Goal: Book appointment/travel/reservation

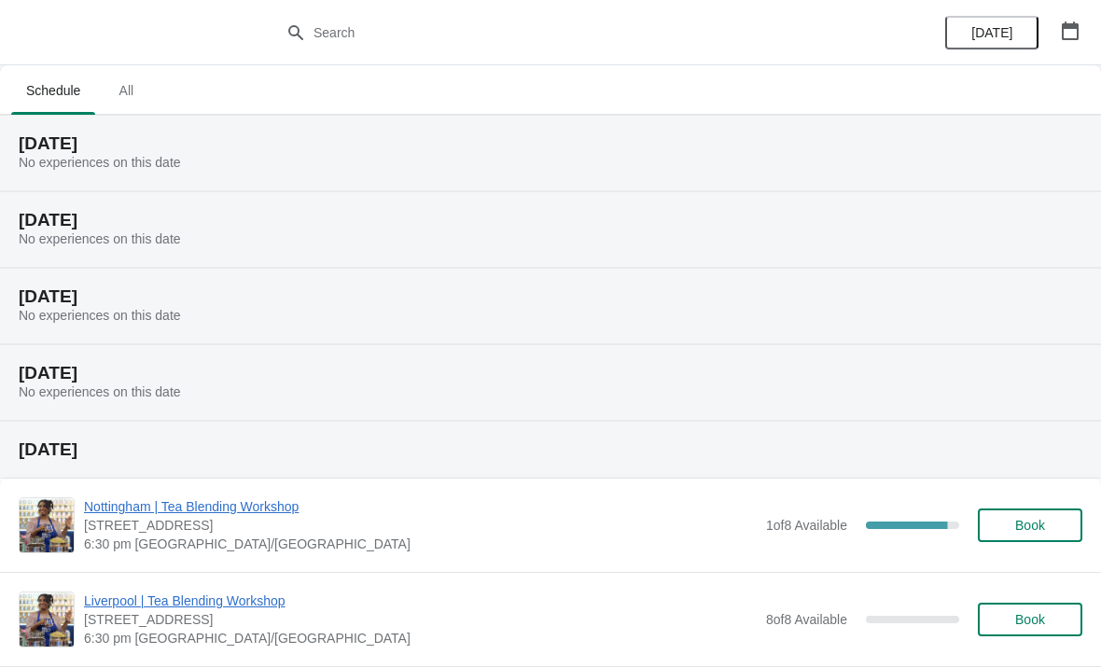
click at [1071, 44] on button "button" at bounding box center [1071, 31] width 34 height 34
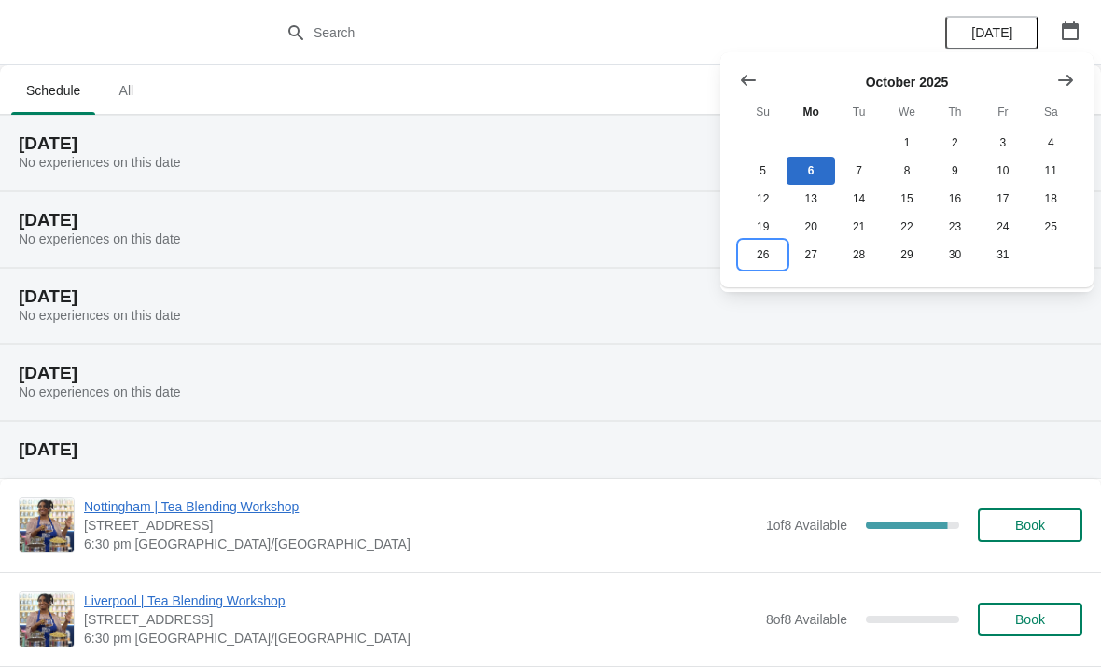
click at [766, 260] on button "26" at bounding box center [763, 255] width 48 height 28
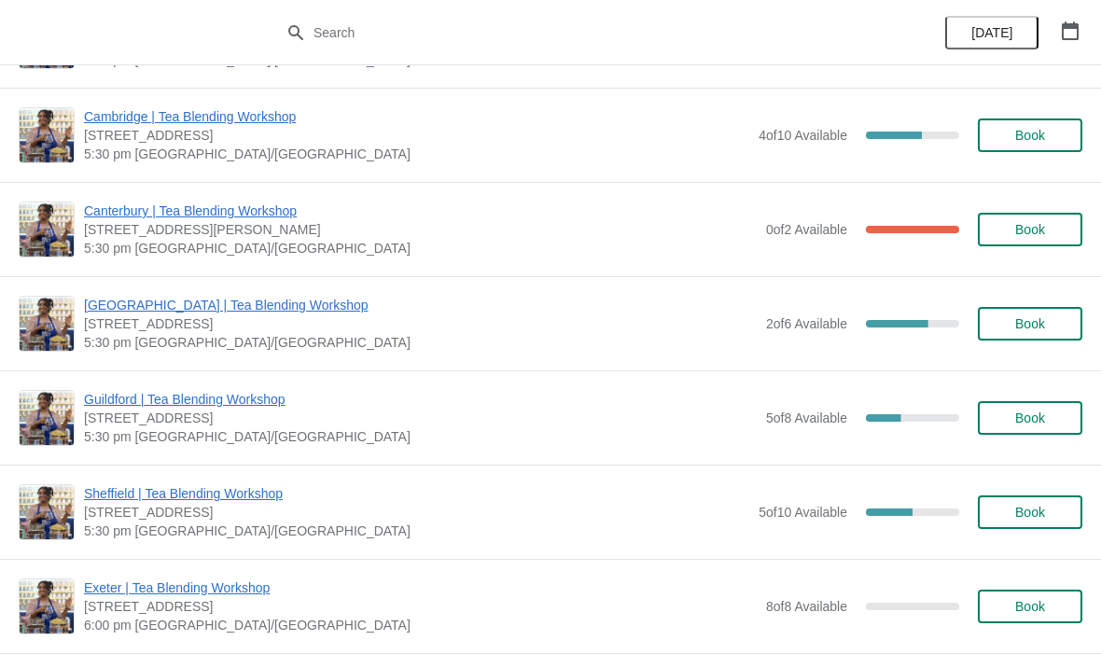
scroll to position [1127, 0]
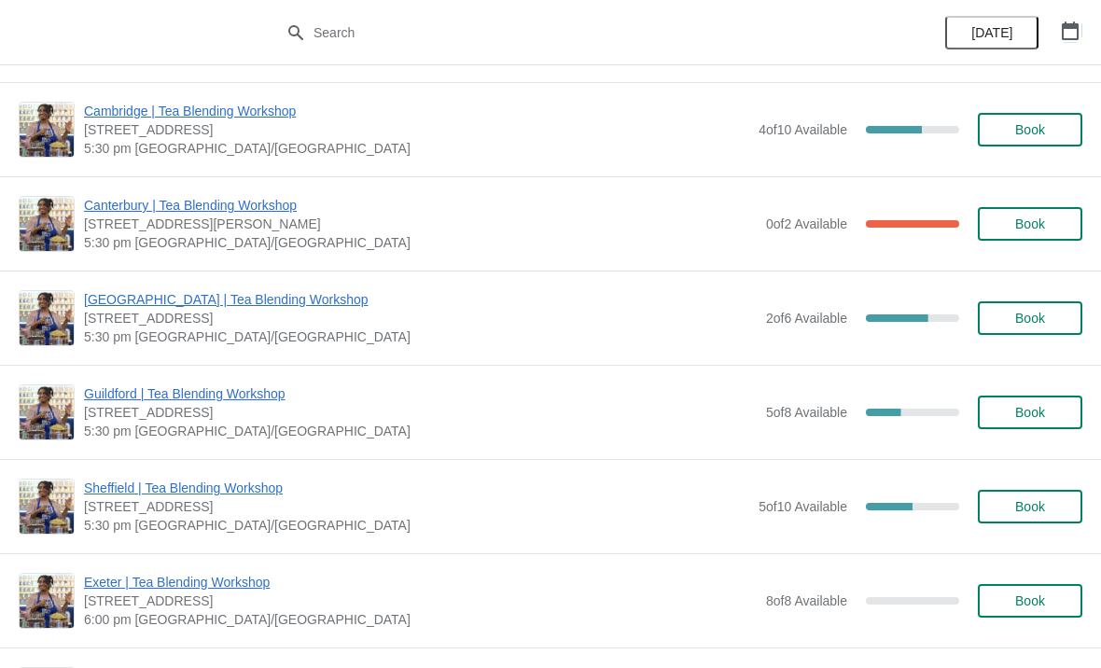
click at [1068, 44] on button "button" at bounding box center [1071, 31] width 34 height 34
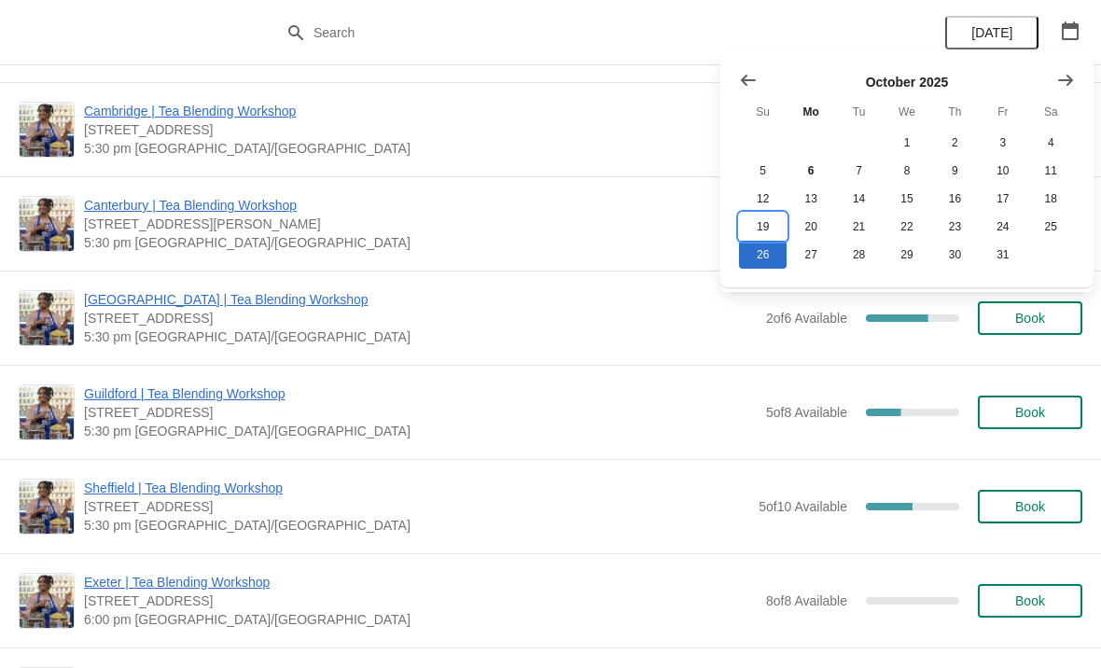
click at [765, 223] on button "19" at bounding box center [763, 227] width 48 height 28
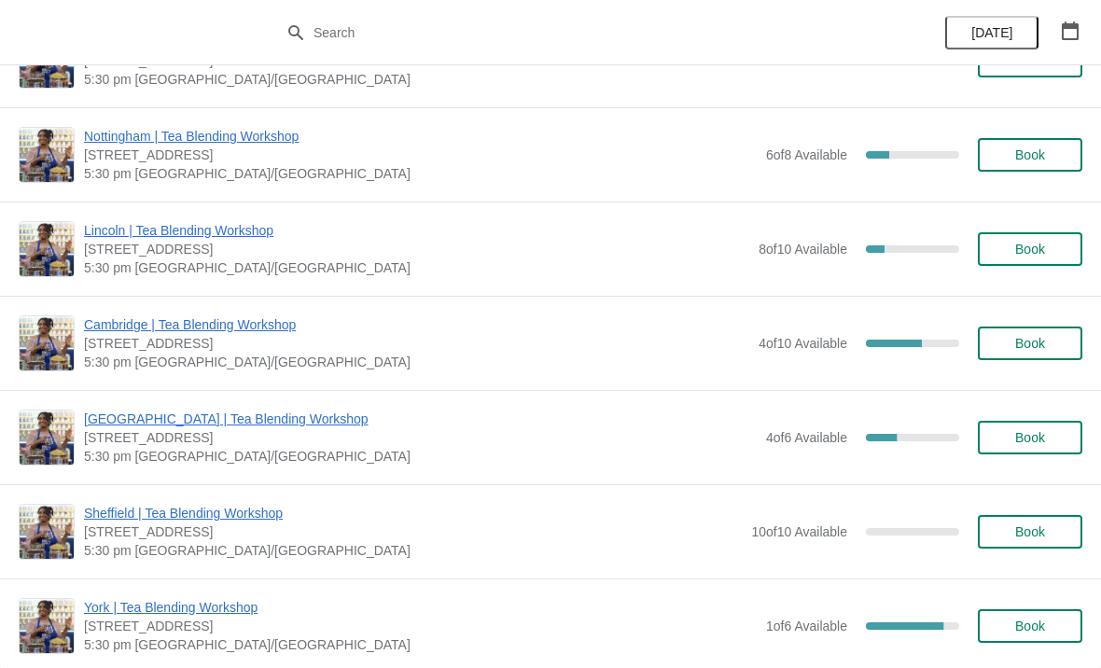
scroll to position [442, 0]
click at [1062, 35] on icon "button" at bounding box center [1070, 30] width 17 height 19
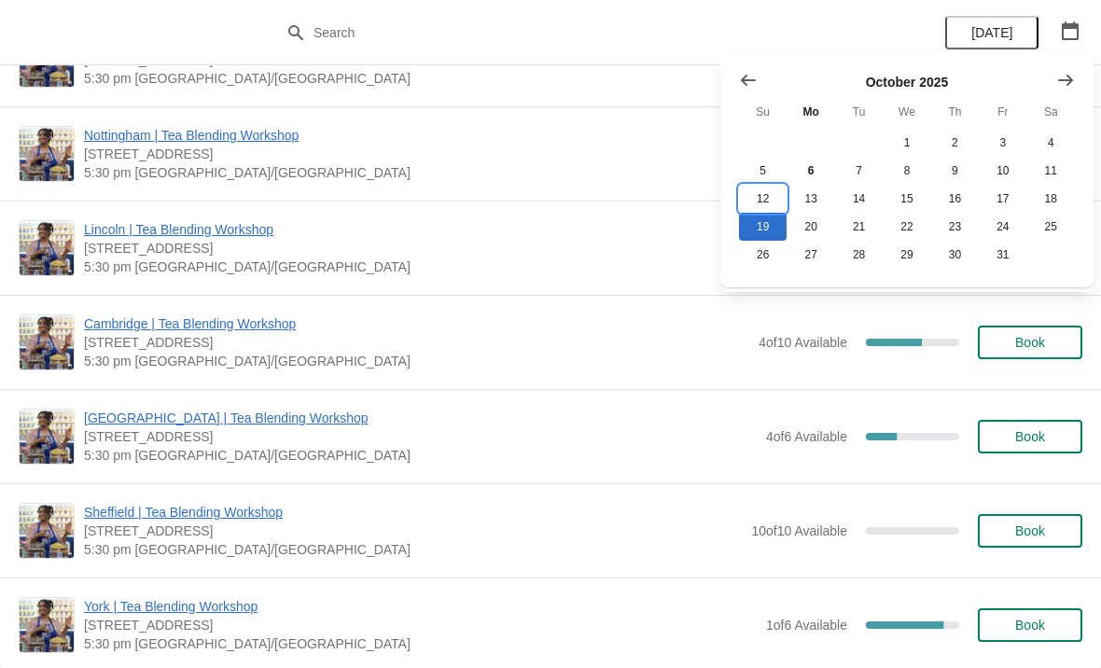
click at [765, 204] on button "12" at bounding box center [763, 199] width 48 height 28
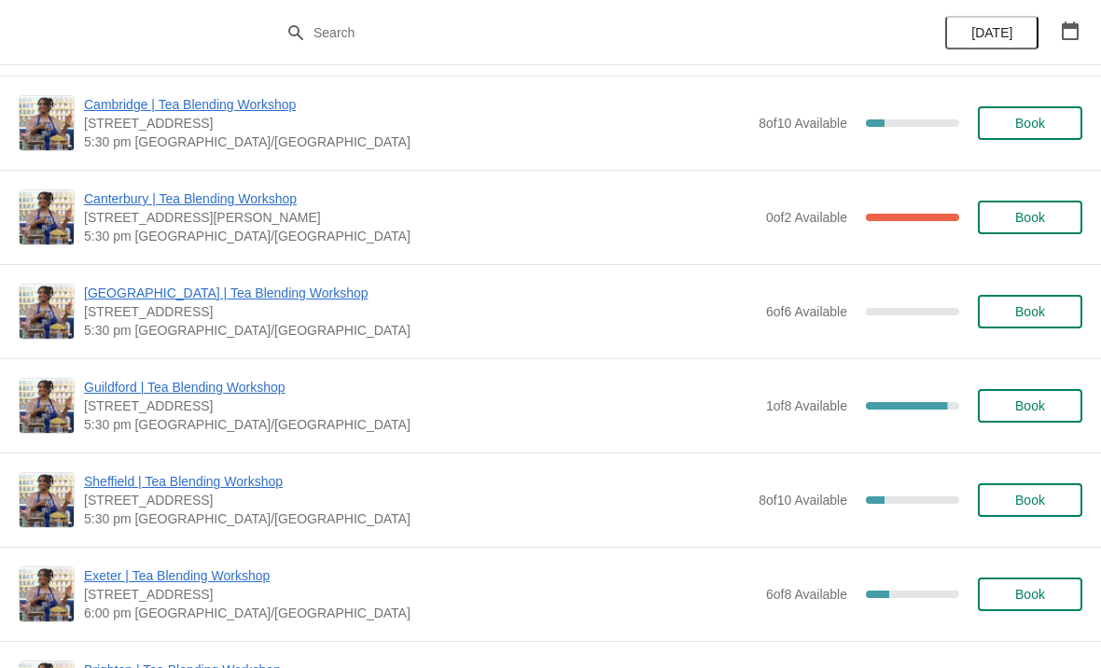
scroll to position [903, 0]
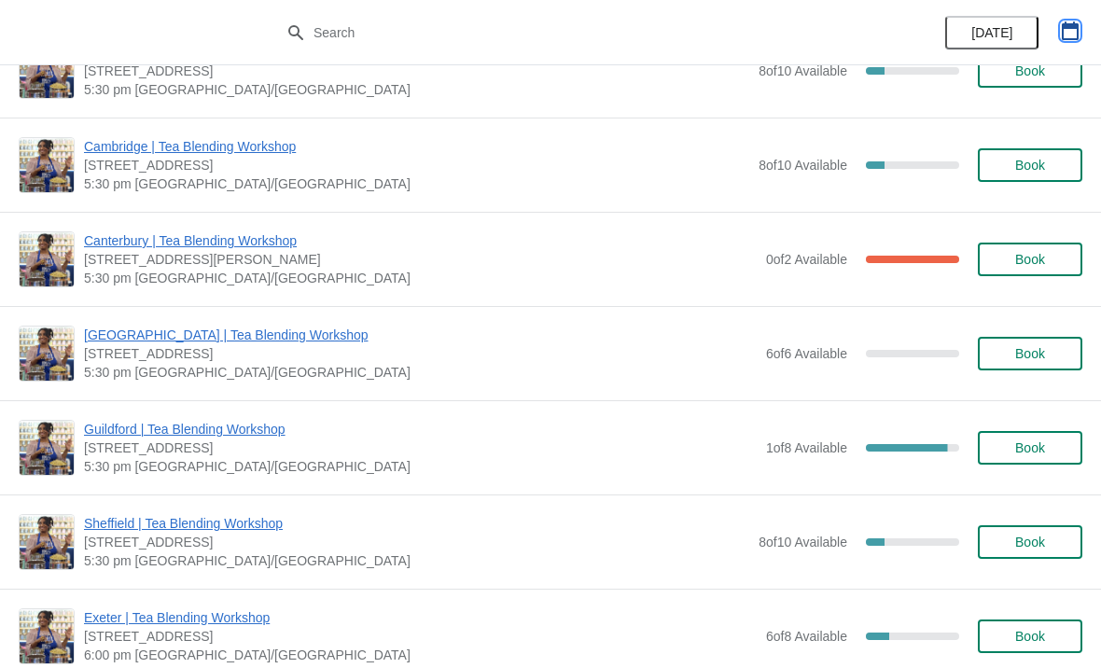
click at [1077, 41] on button "button" at bounding box center [1071, 31] width 34 height 34
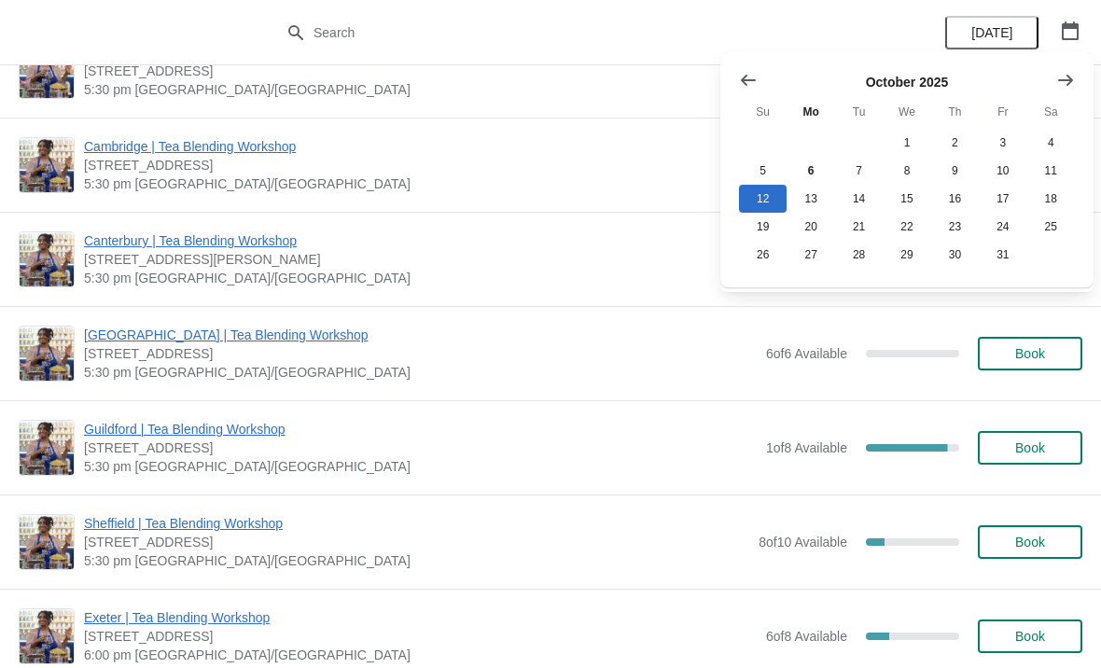
click at [1071, 35] on icon "button" at bounding box center [1070, 30] width 19 height 19
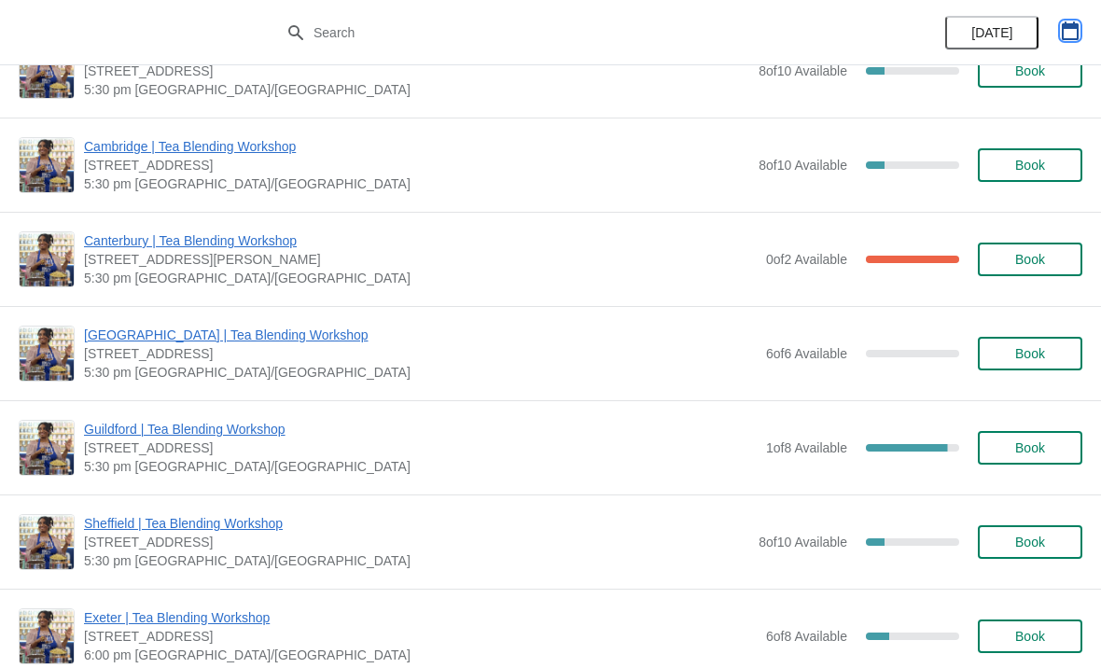
click at [1081, 26] on button "button" at bounding box center [1071, 31] width 34 height 34
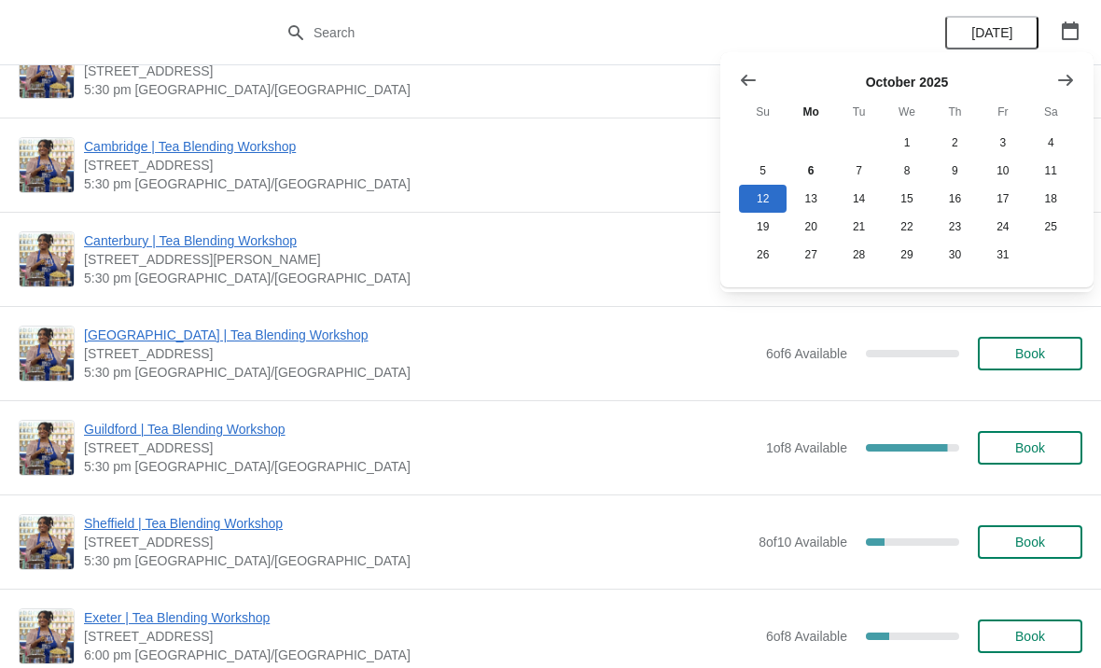
click at [1057, 86] on icon "Show next month, November 2025" at bounding box center [1066, 80] width 19 height 19
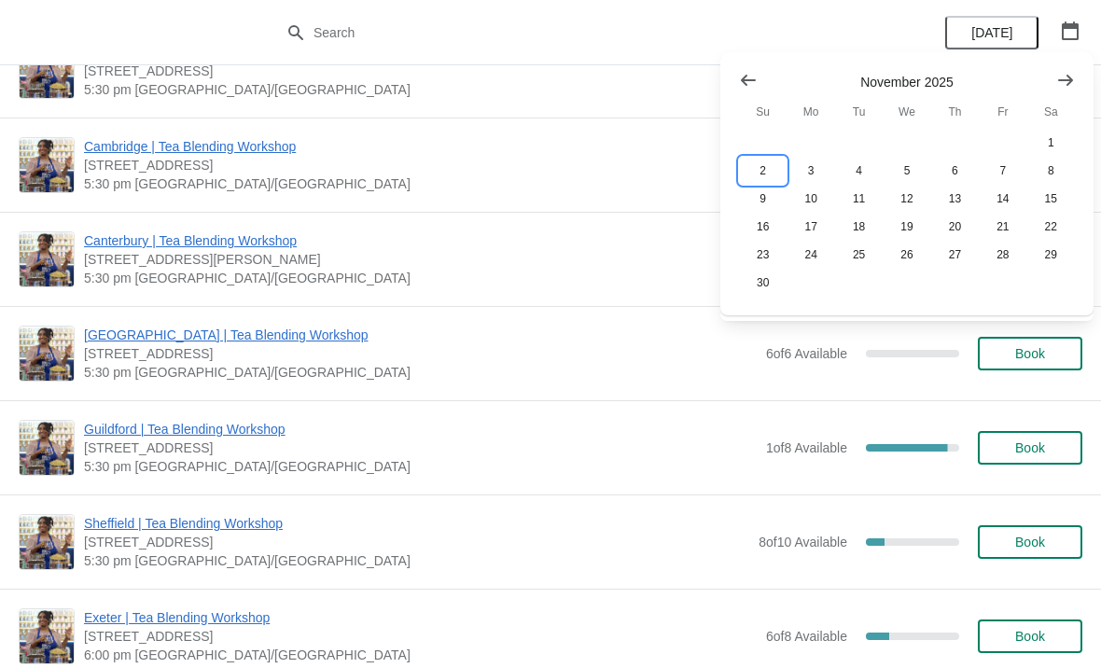
click at [768, 171] on button "2" at bounding box center [763, 171] width 48 height 28
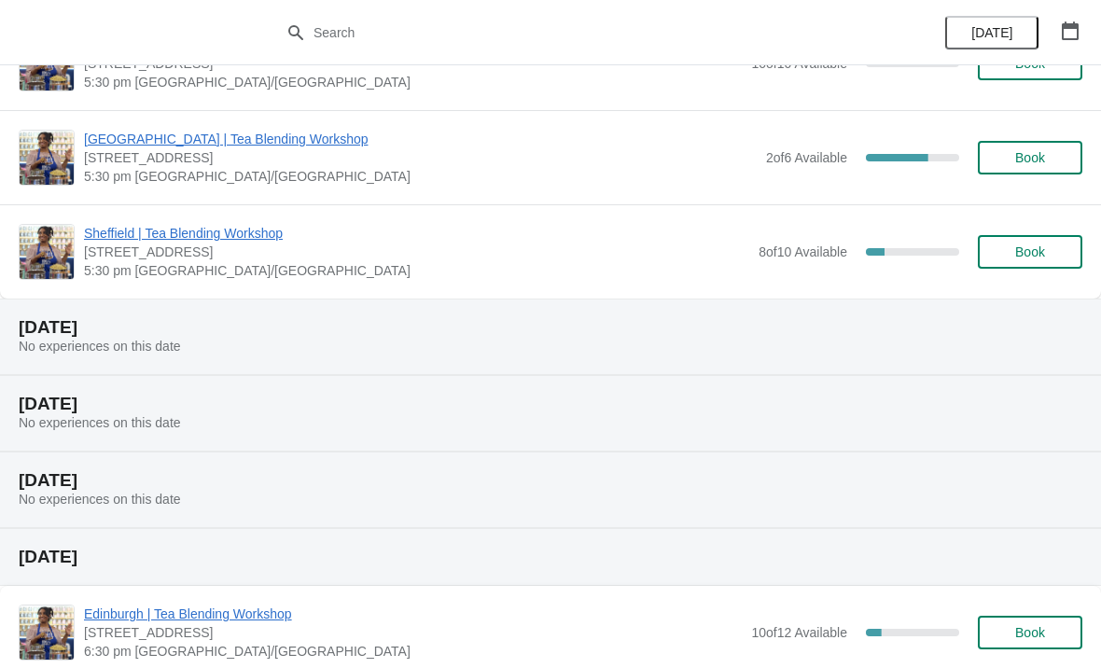
scroll to position [832, 0]
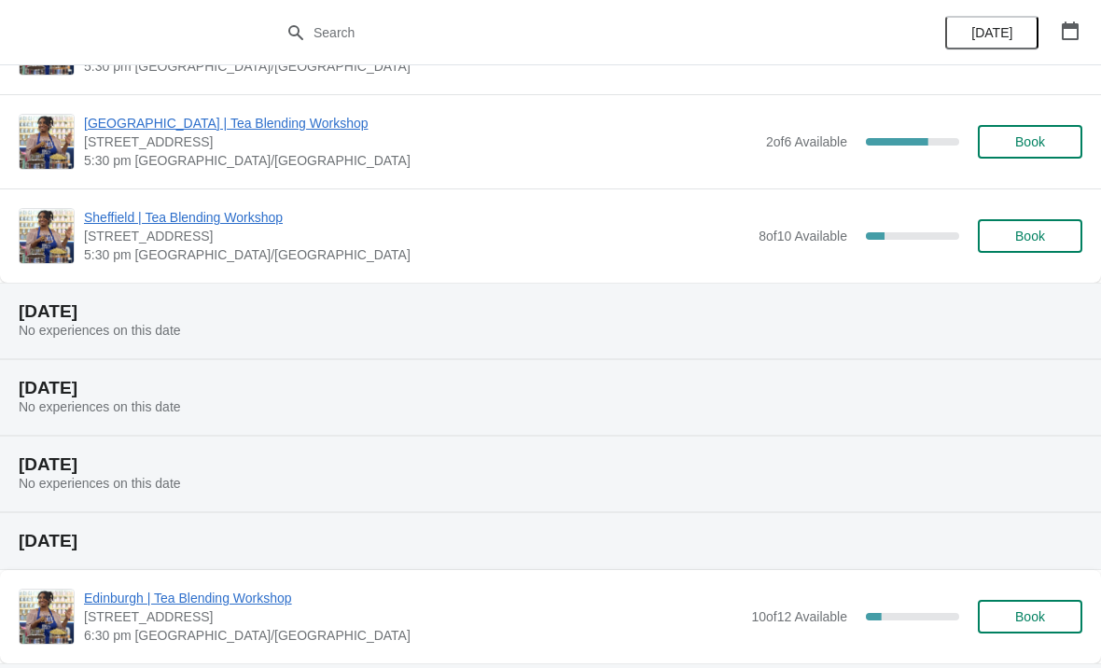
click at [1068, 37] on icon "button" at bounding box center [1070, 30] width 19 height 19
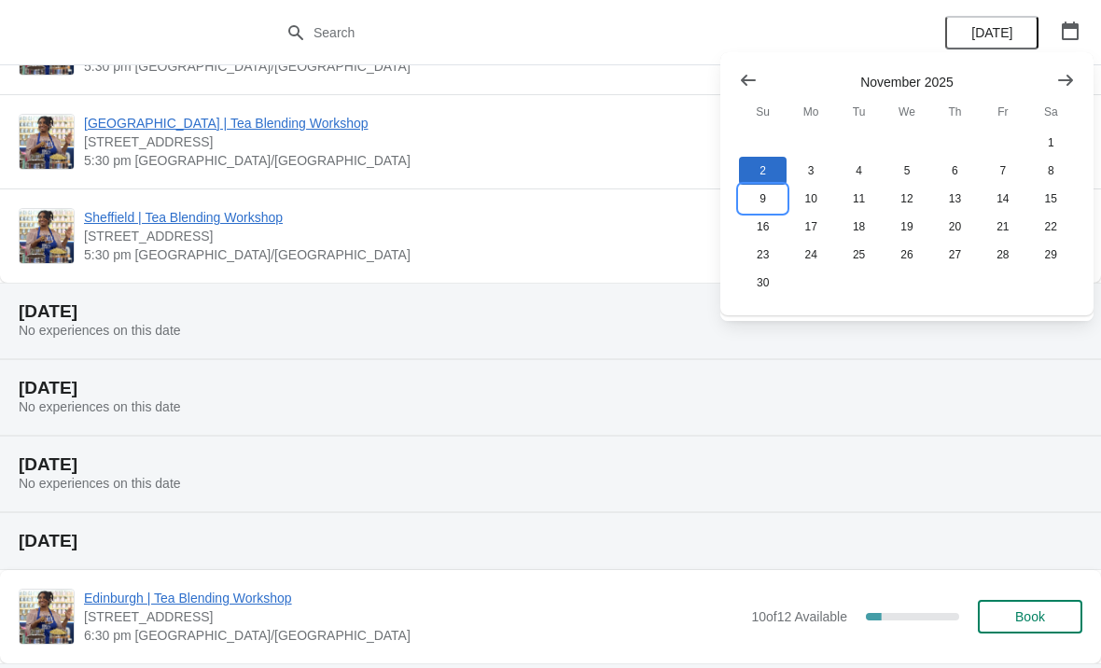
click at [765, 200] on button "9" at bounding box center [763, 199] width 48 height 28
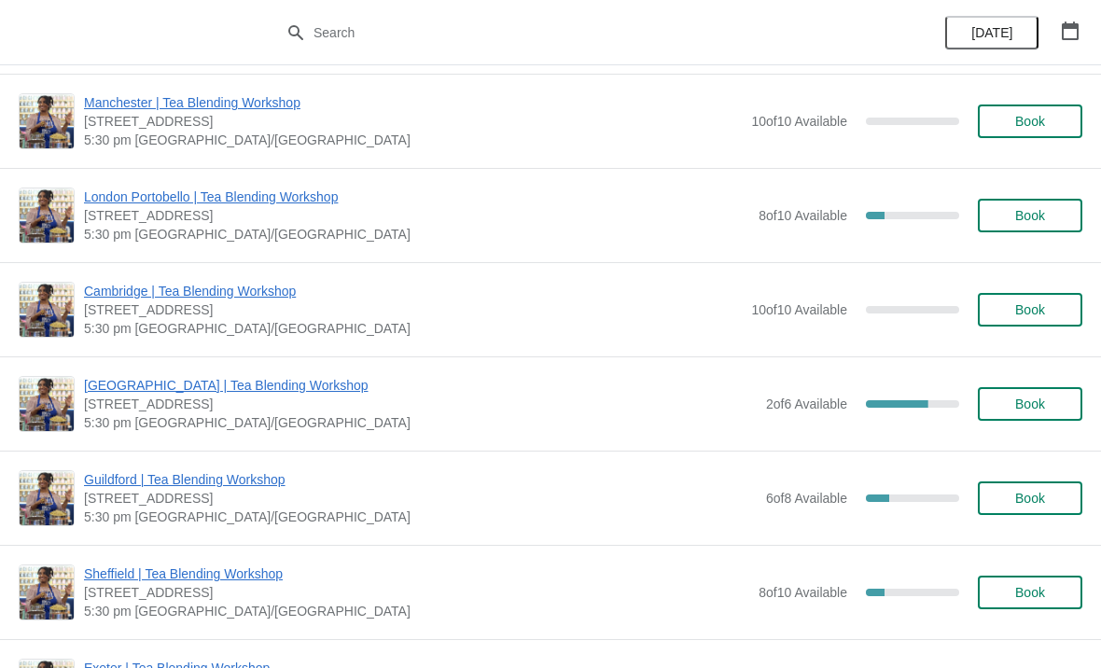
scroll to position [478, 0]
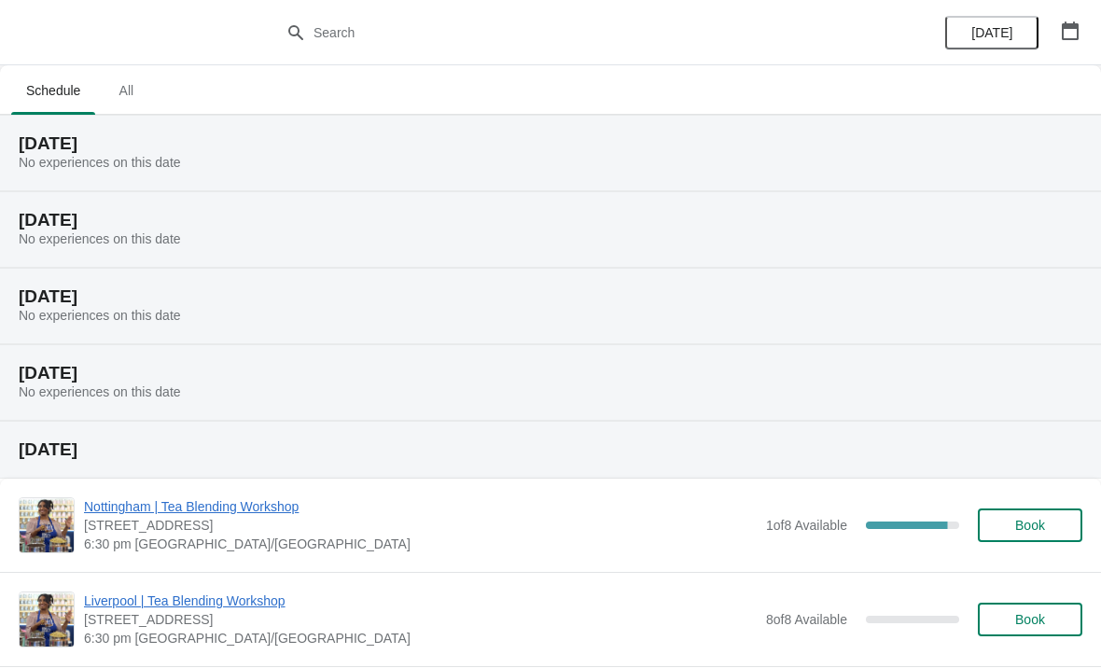
click at [1065, 15] on button "button" at bounding box center [1071, 31] width 34 height 34
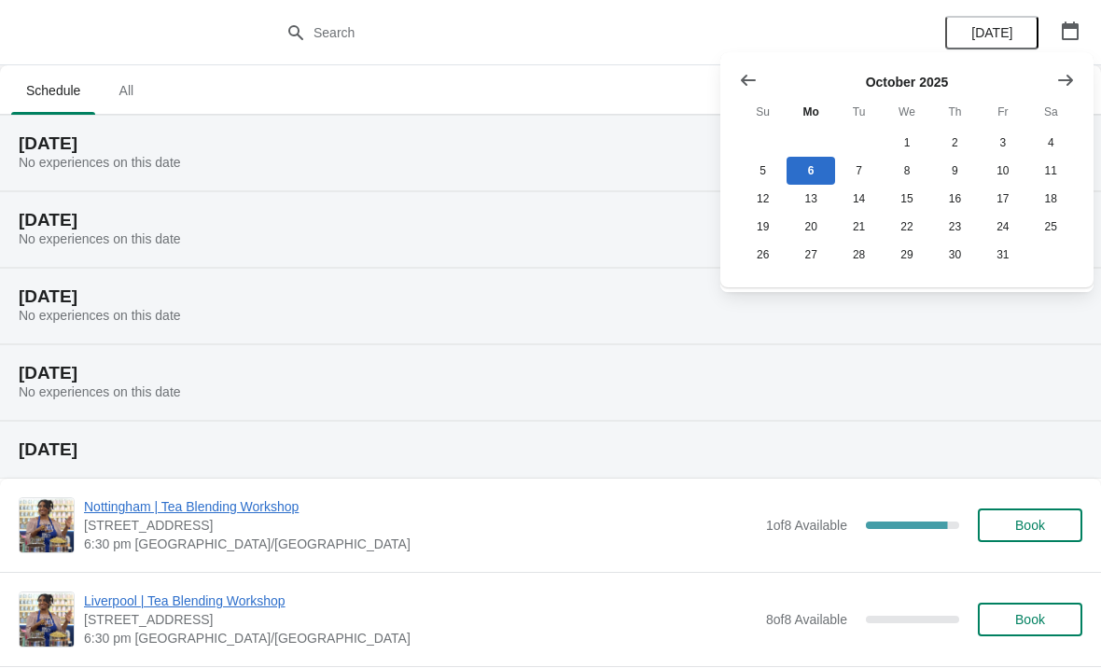
click at [1060, 72] on icon "Show next month, November 2025" at bounding box center [1066, 80] width 19 height 19
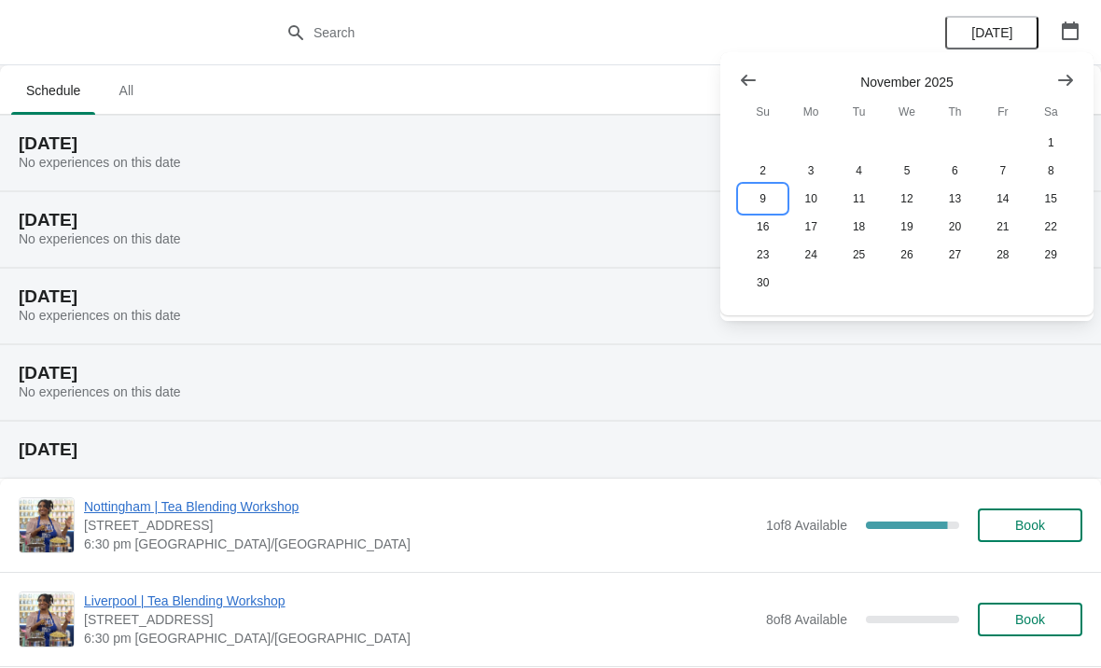
click at [772, 203] on button "9" at bounding box center [763, 199] width 48 height 28
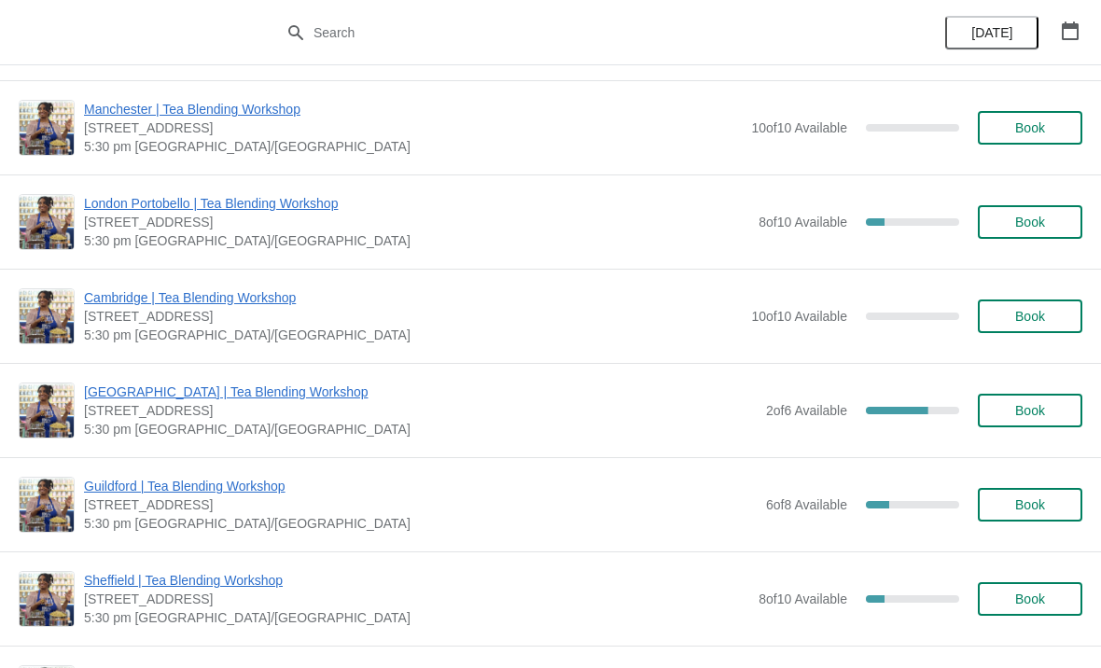
scroll to position [474, 0]
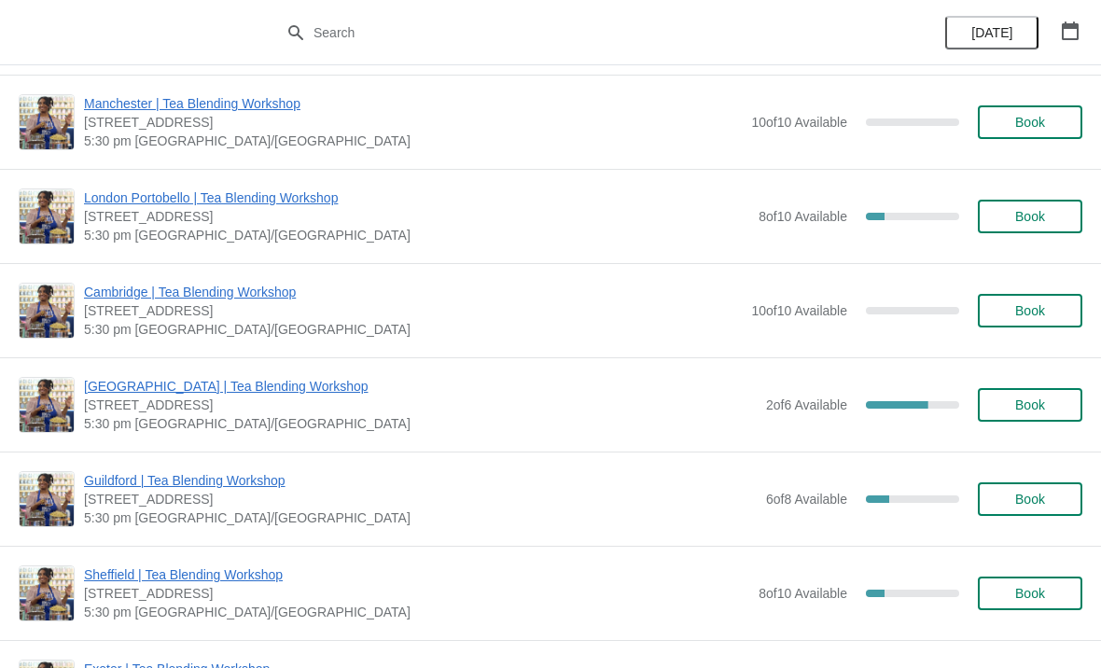
click at [1067, 28] on icon "button" at bounding box center [1070, 30] width 17 height 19
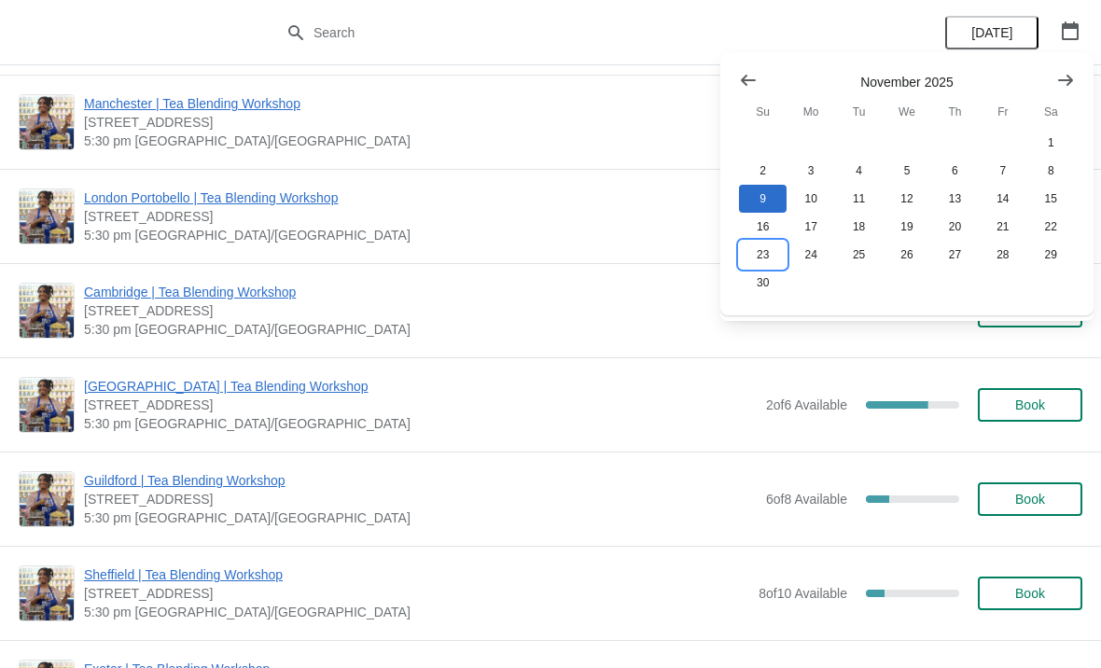
click at [754, 263] on button "23" at bounding box center [763, 255] width 48 height 28
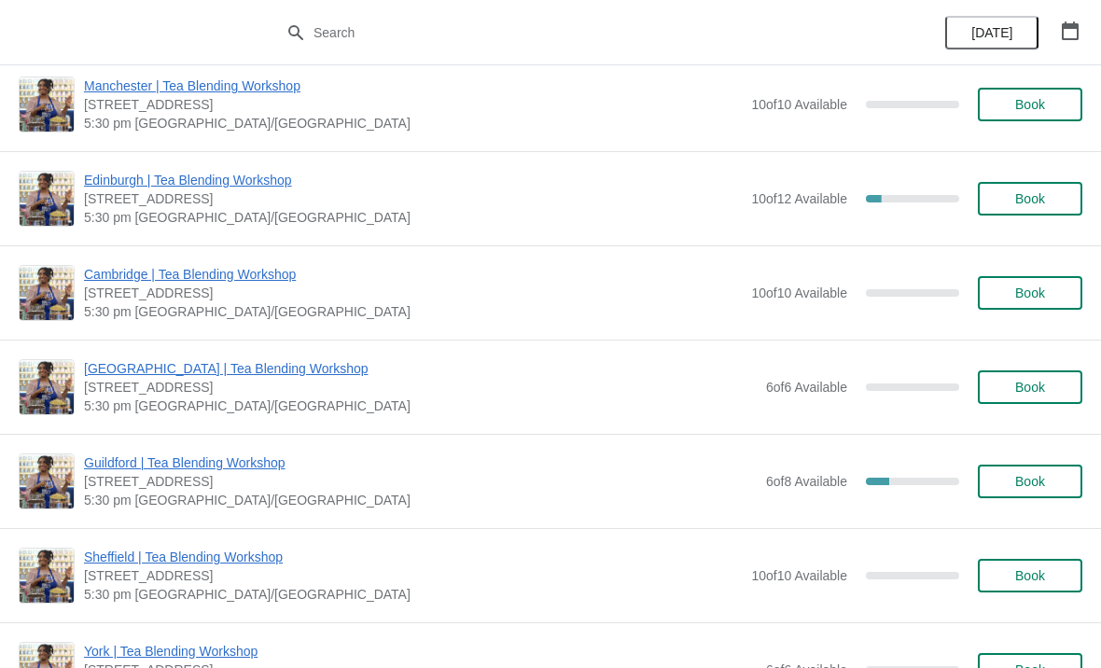
scroll to position [682, 0]
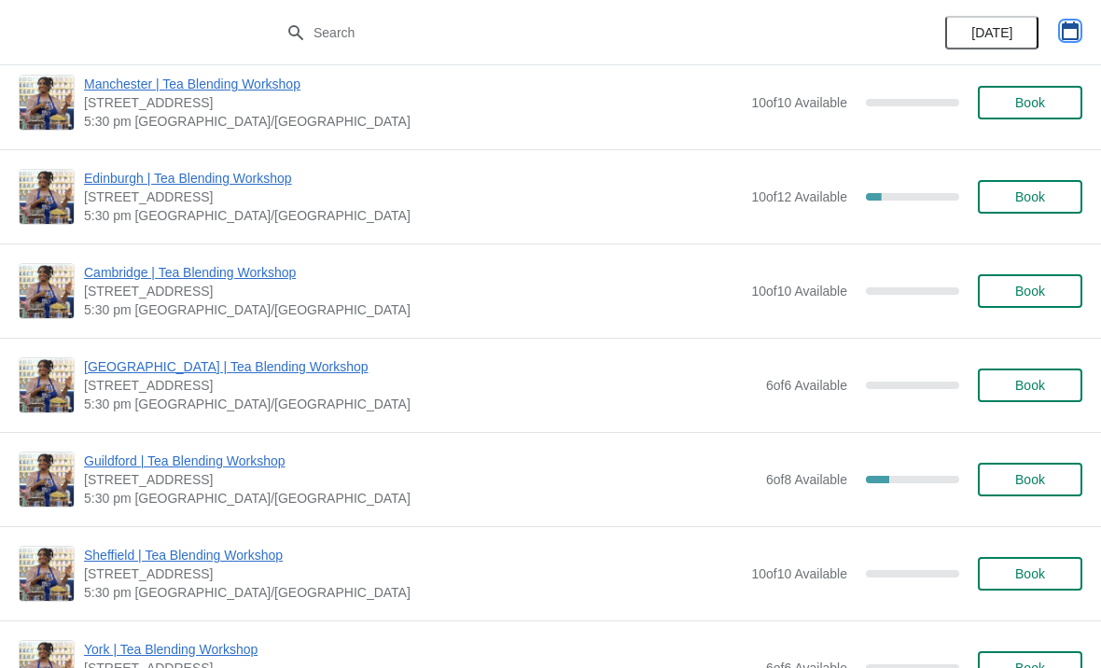
click at [1077, 23] on icon "button" at bounding box center [1070, 30] width 17 height 19
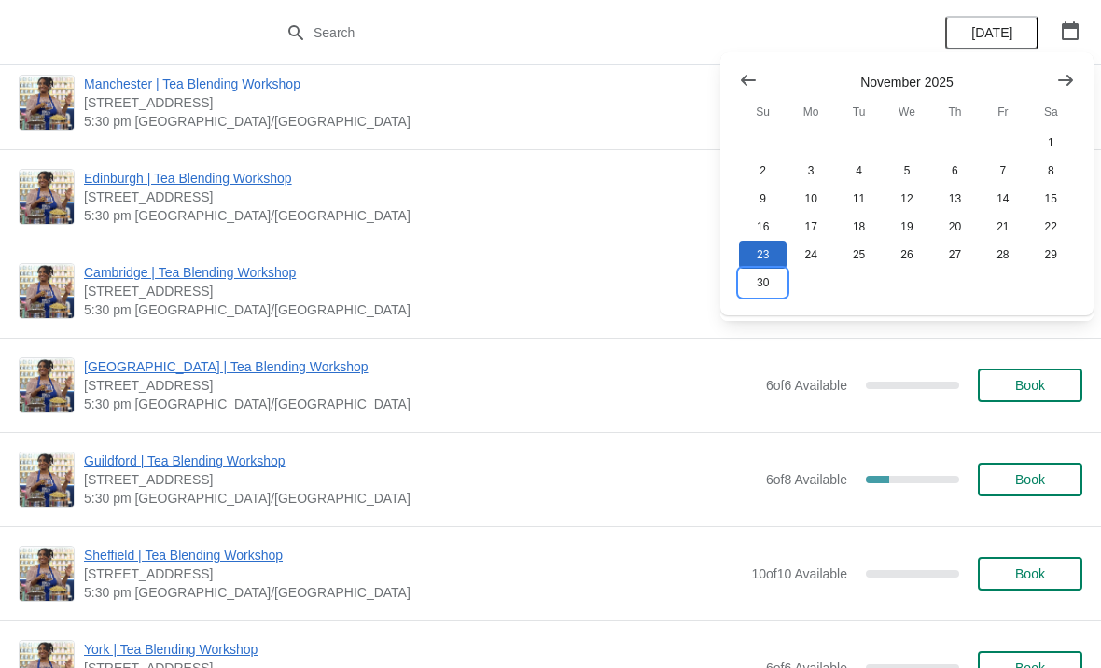
click at [778, 293] on button "30" at bounding box center [763, 283] width 48 height 28
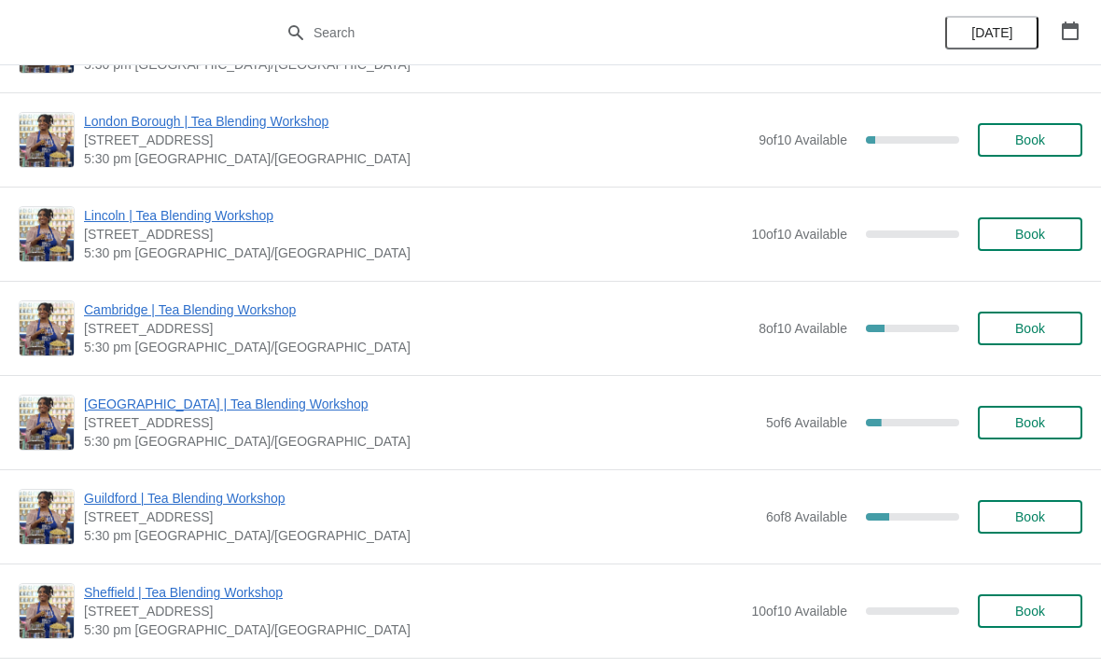
scroll to position [575, 0]
